Goal: Navigation & Orientation: Find specific page/section

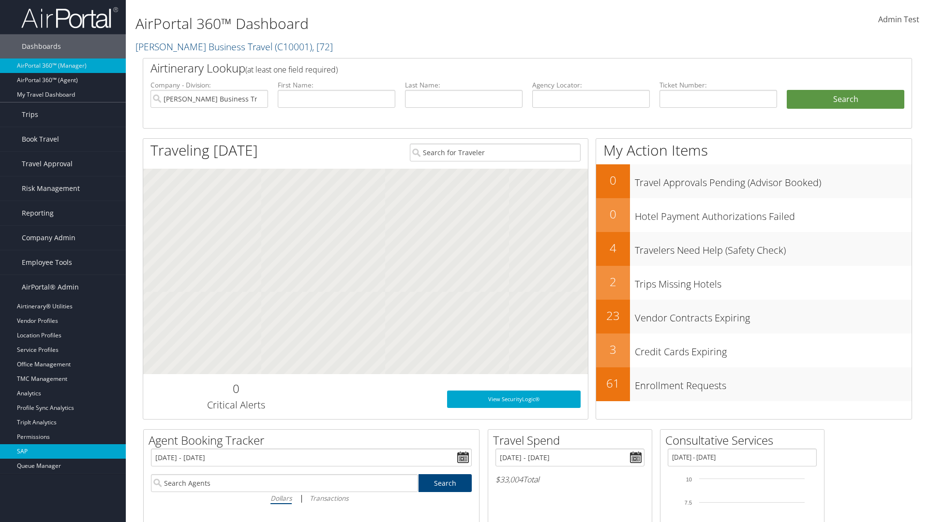
click at [63, 452] on link "SAP" at bounding box center [63, 451] width 126 height 15
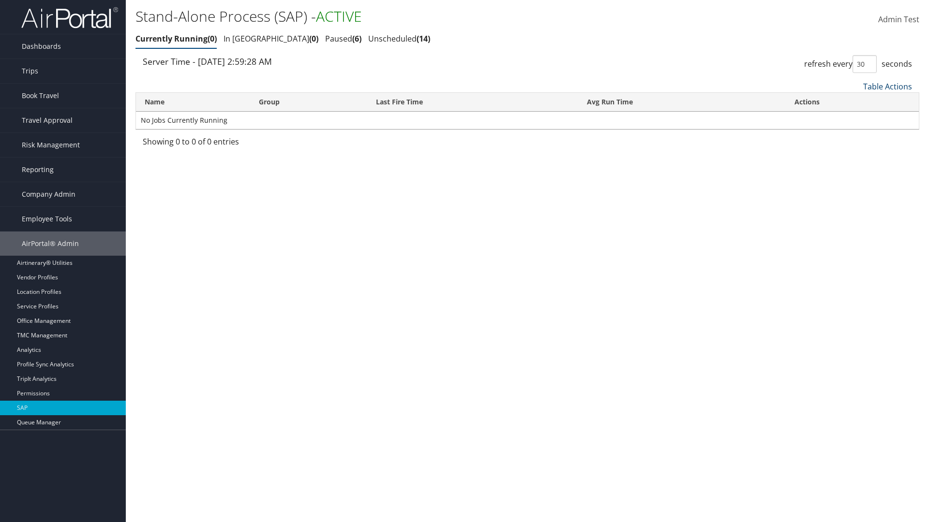
click at [887, 86] on link "Table Actions" at bounding box center [887, 86] width 49 height 11
click at [855, 150] on link "Page Length" at bounding box center [854, 151] width 127 height 16
click at [855, 118] on link "25" at bounding box center [854, 119] width 127 height 16
click at [887, 86] on link "Table Actions" at bounding box center [887, 86] width 49 height 11
click at [855, 135] on link "50" at bounding box center [854, 135] width 127 height 16
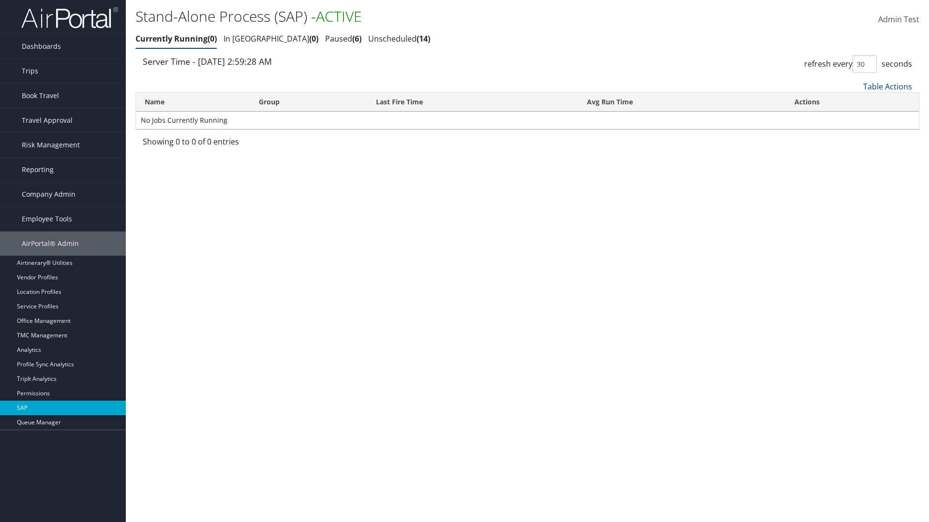
click at [887, 86] on link "Table Actions" at bounding box center [887, 86] width 49 height 11
click at [855, 150] on link "Page Length" at bounding box center [854, 151] width 127 height 16
click at [887, 86] on link "Table Actions" at bounding box center [887, 86] width 49 height 11
click at [855, 102] on link "Name" at bounding box center [854, 102] width 127 height 16
click at [855, 118] on link "Group" at bounding box center [854, 119] width 127 height 16
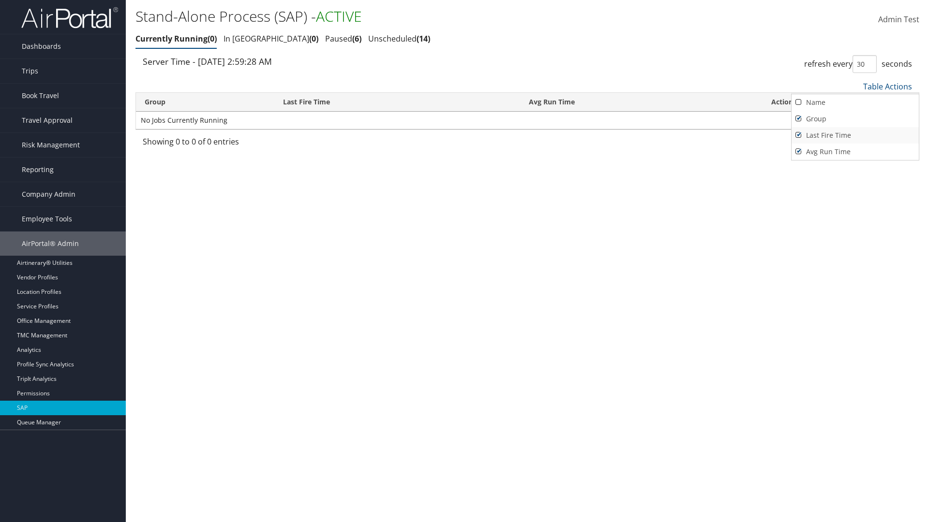
click at [855, 135] on link "Last Fire Time" at bounding box center [854, 135] width 127 height 16
click at [855, 151] on link "Avg Run Time" at bounding box center [854, 152] width 127 height 16
click at [464, 261] on div at bounding box center [464, 261] width 929 height 522
click at [887, 86] on link "Table Actions" at bounding box center [887, 86] width 49 height 11
